Goal: Task Accomplishment & Management: Complete application form

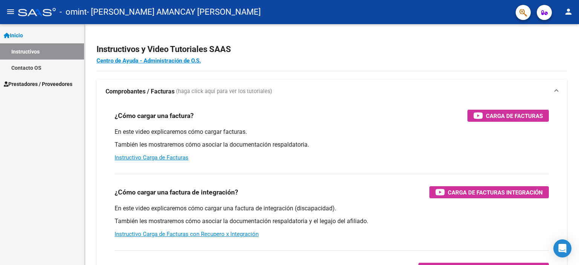
click at [23, 33] on span "Inicio" at bounding box center [13, 35] width 19 height 8
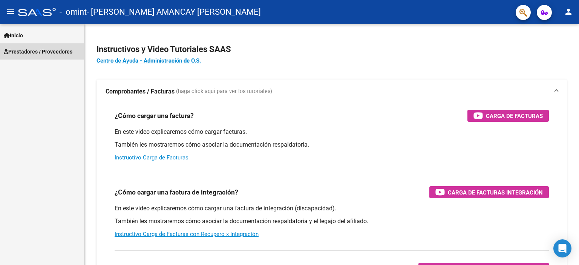
click at [25, 50] on span "Prestadores / Proveedores" at bounding box center [38, 51] width 69 height 8
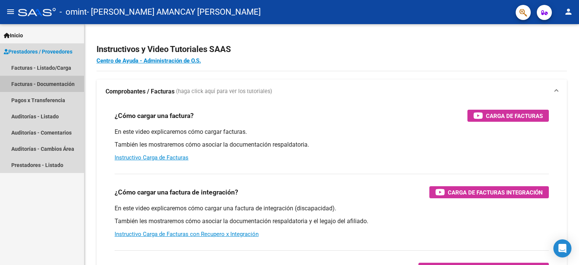
click at [27, 83] on link "Facturas - Documentación" at bounding box center [42, 84] width 84 height 16
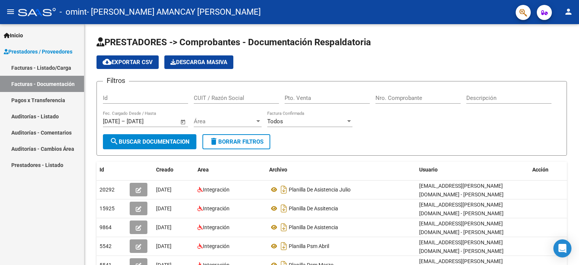
click at [39, 70] on link "Facturas - Listado/Carga" at bounding box center [42, 68] width 84 height 16
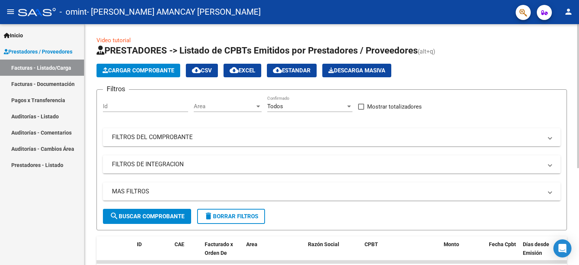
click at [117, 67] on span "Cargar Comprobante" at bounding box center [139, 70] width 72 height 7
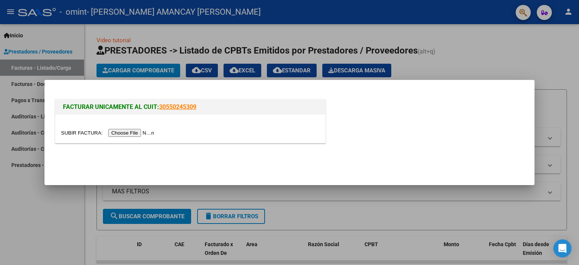
click at [129, 132] on input "file" at bounding box center [108, 133] width 95 height 8
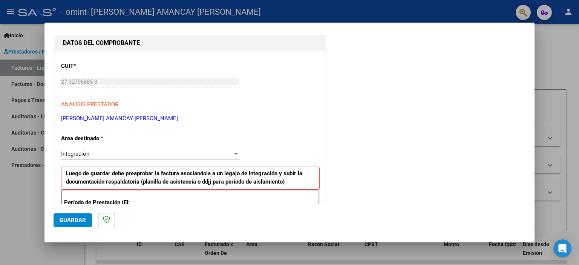
scroll to position [151, 0]
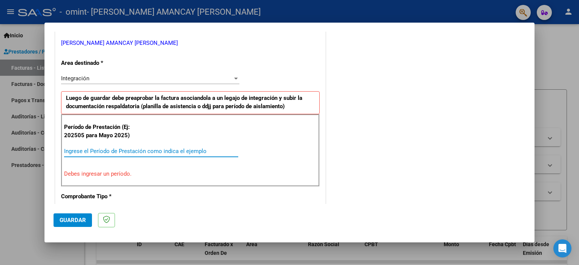
click at [157, 152] on input "Ingrese el Período de Prestación como indica el ejemplo" at bounding box center [151, 151] width 174 height 7
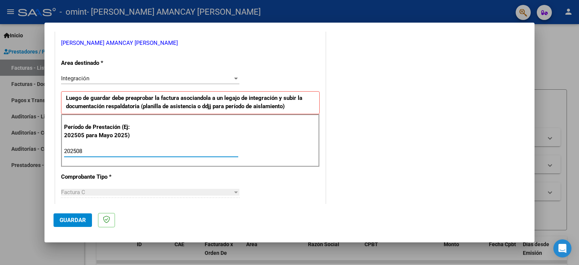
type input "202508"
click at [263, 189] on div "CUIT * 27-32796885-3 Ingresar CUIT ANALISIS PRESTADOR [PERSON_NAME] AMANCAY [PE…" at bounding box center [190, 258] width 270 height 567
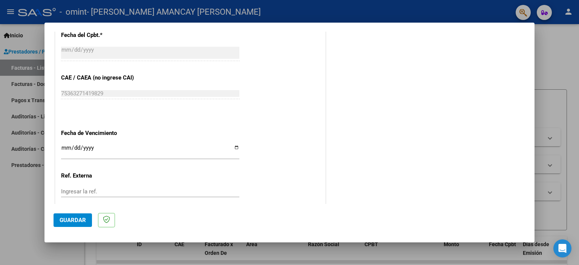
scroll to position [490, 0]
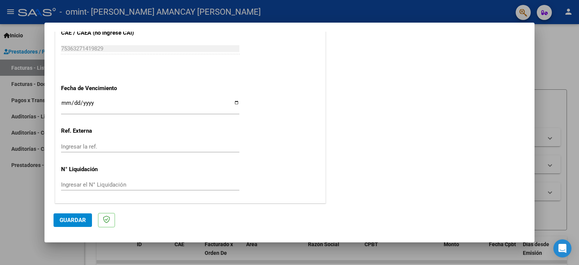
click at [233, 103] on input "Ingresar la fecha" at bounding box center [150, 106] width 178 height 12
type input "[DATE]"
click at [81, 220] on span "Guardar" at bounding box center [73, 220] width 26 height 7
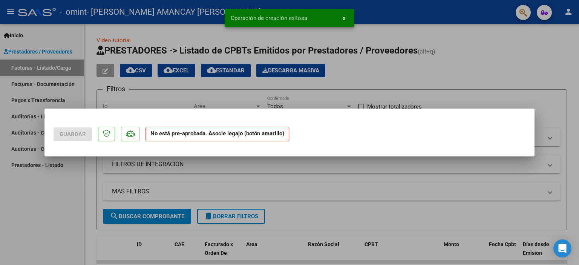
scroll to position [0, 0]
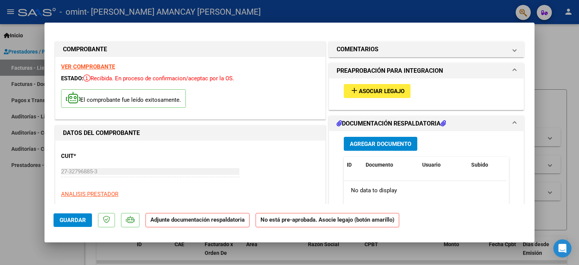
click at [384, 90] on span "Asociar Legajo" at bounding box center [382, 91] width 46 height 7
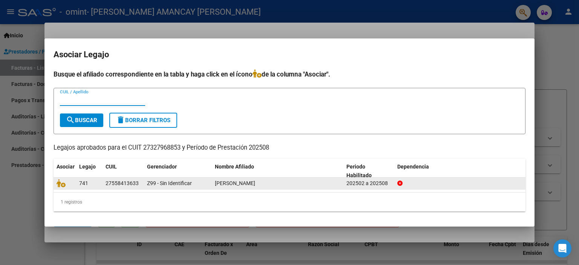
click at [73, 185] on datatable-body-cell at bounding box center [65, 184] width 23 height 12
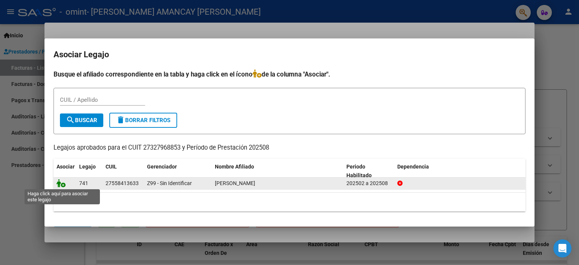
click at [62, 186] on icon at bounding box center [61, 183] width 9 height 8
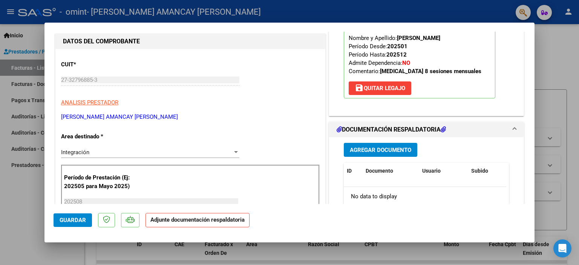
scroll to position [151, 0]
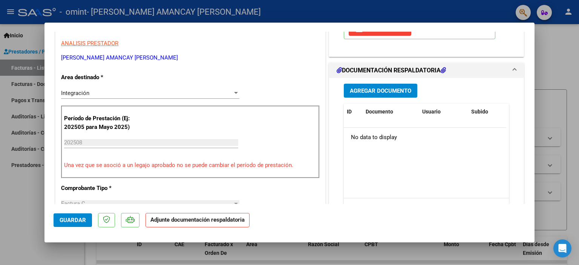
click at [375, 92] on span "Agregar Documento" at bounding box center [380, 90] width 61 height 7
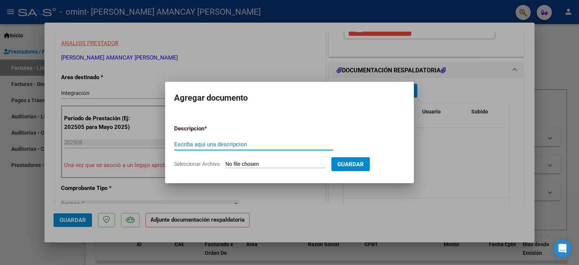
click at [234, 163] on input "Seleccionar Archivo" at bounding box center [275, 164] width 100 height 7
type input "C:\fakepath\[PERSON_NAME] psm.pdf"
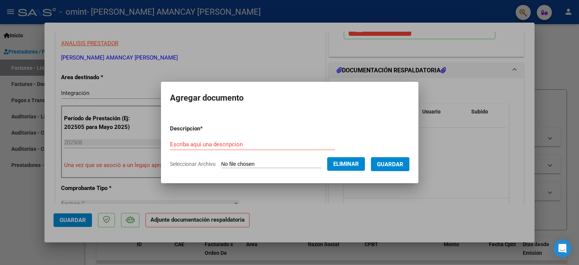
click at [219, 141] on input "Escriba aquí una descripcion" at bounding box center [252, 144] width 165 height 7
type input "Planilla de asistencia agosto"
click at [389, 167] on span "Guardar" at bounding box center [390, 164] width 26 height 7
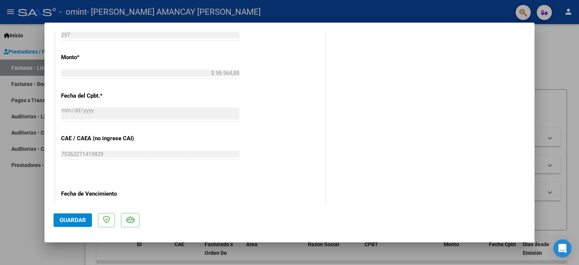
scroll to position [502, 0]
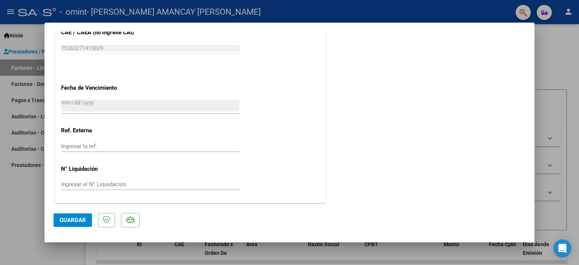
click at [69, 222] on span "Guardar" at bounding box center [73, 220] width 26 height 7
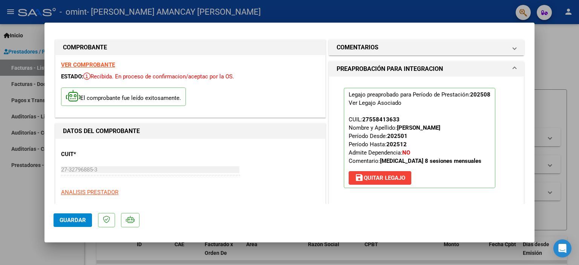
scroll to position [0, 0]
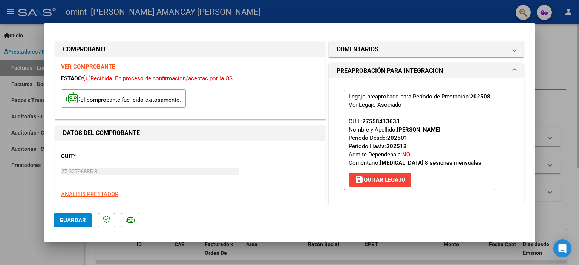
click at [561, 69] on div at bounding box center [289, 132] width 579 height 265
type input "$ 0,00"
